Goal: Information Seeking & Learning: Learn about a topic

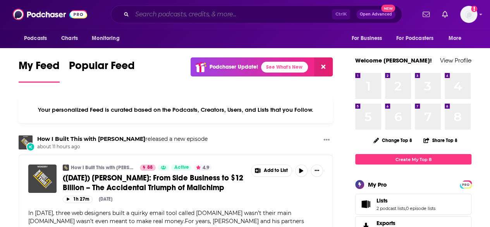
click at [241, 14] on input "Search podcasts, credits, & more..." at bounding box center [232, 14] width 200 height 12
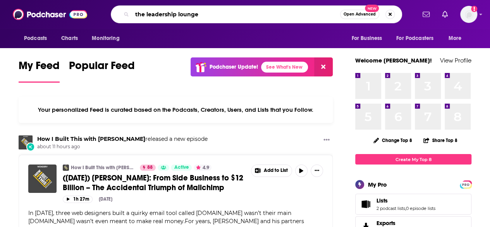
type input "the leadership lounge"
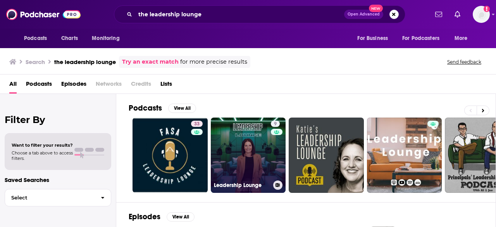
click at [250, 163] on link "9 Leadership Lounge" at bounding box center [248, 154] width 75 height 75
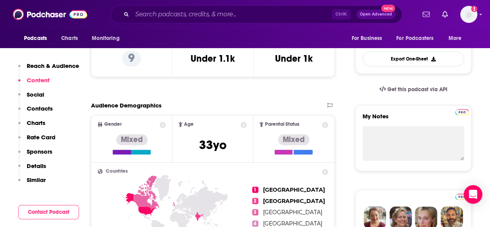
scroll to position [211, 0]
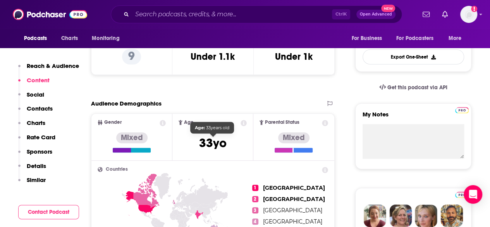
click at [218, 141] on span "[DEMOGRAPHIC_DATA]" at bounding box center [213, 142] width 28 height 15
click at [243, 123] on icon at bounding box center [244, 123] width 6 height 6
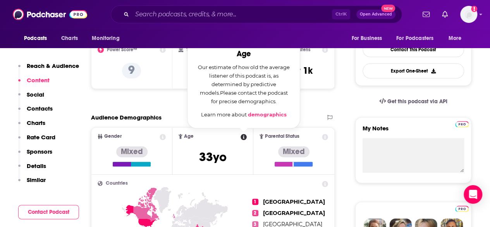
scroll to position [197, 0]
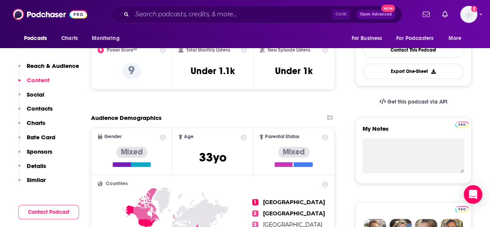
click at [162, 137] on icon at bounding box center [163, 137] width 6 height 6
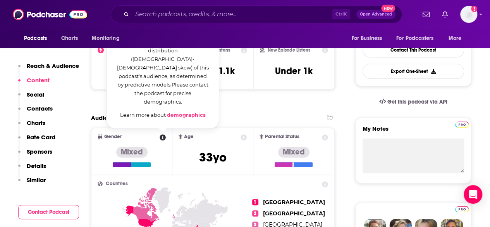
click at [188, 115] on link "demographics" at bounding box center [186, 115] width 39 height 6
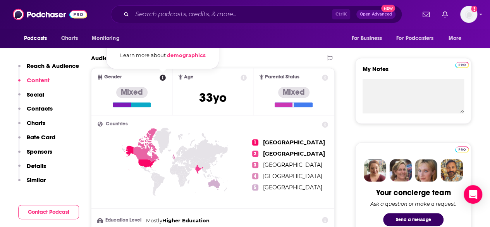
scroll to position [259, 0]
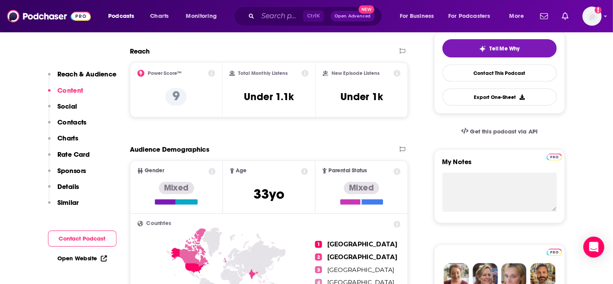
scroll to position [182, 0]
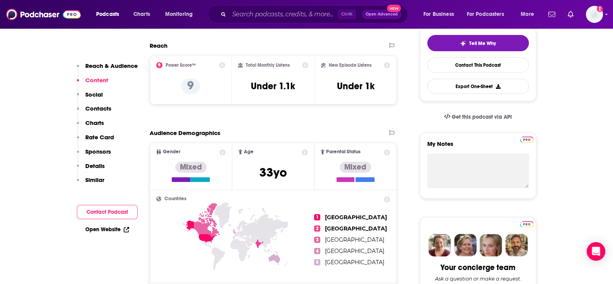
drag, startPoint x: 480, startPoint y: 0, endPoint x: 436, endPoint y: 210, distance: 214.1
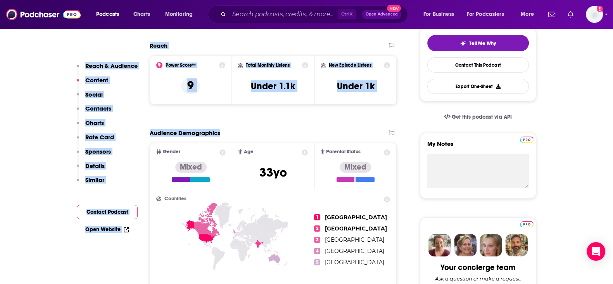
drag, startPoint x: 142, startPoint y: 41, endPoint x: 256, endPoint y: 131, distance: 144.9
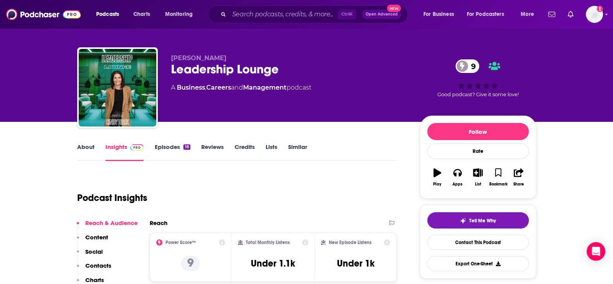
scroll to position [0, 0]
